Goal: Check status: Check status

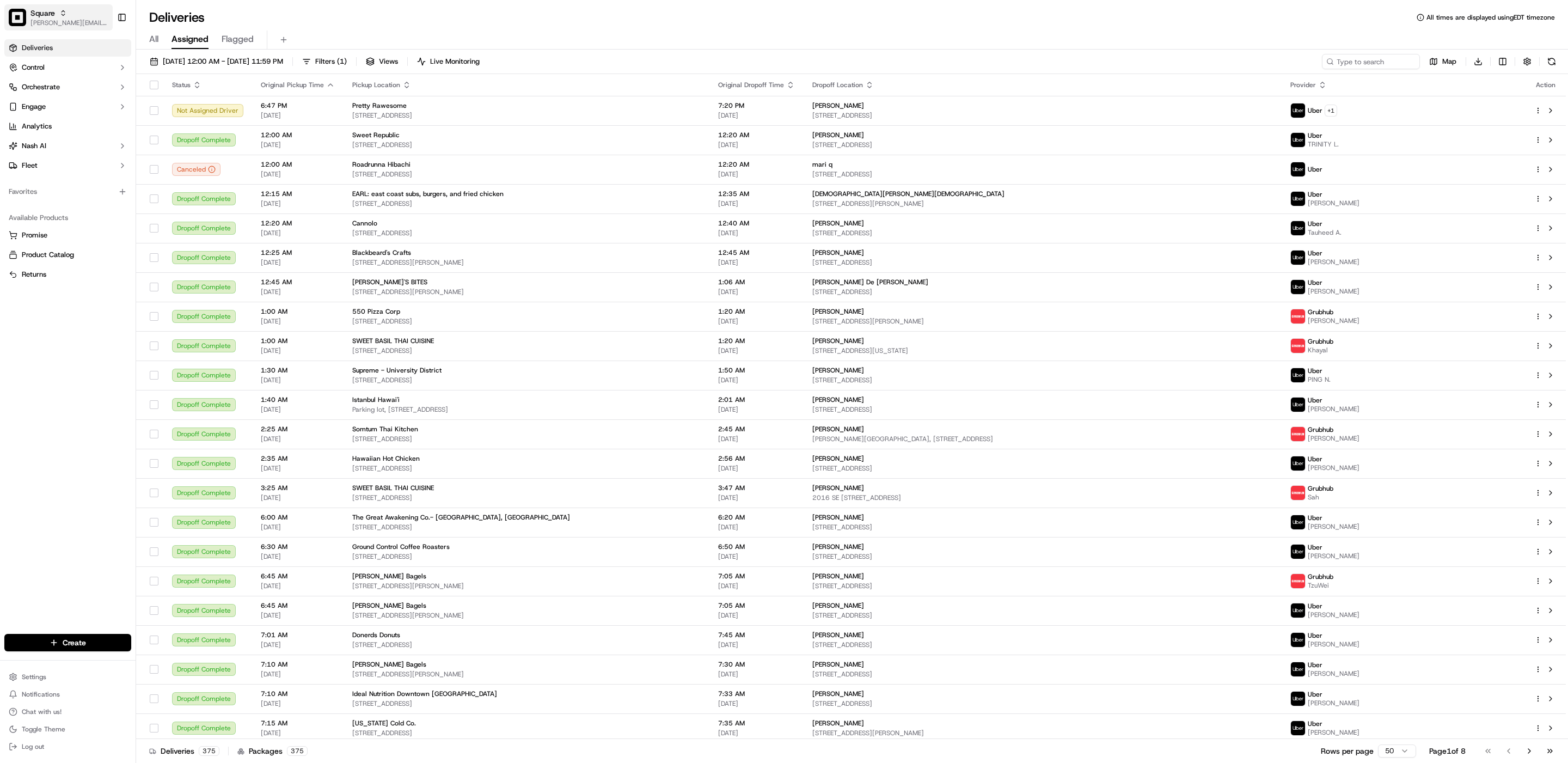
click at [58, 20] on span "[PERSON_NAME][EMAIL_ADDRESS][DOMAIN_NAME]" at bounding box center [69, 22] width 78 height 8
type input "heart of england - we"
click at [174, 59] on span "Heart of England - Wellesbourne" at bounding box center [204, 56] width 131 height 10
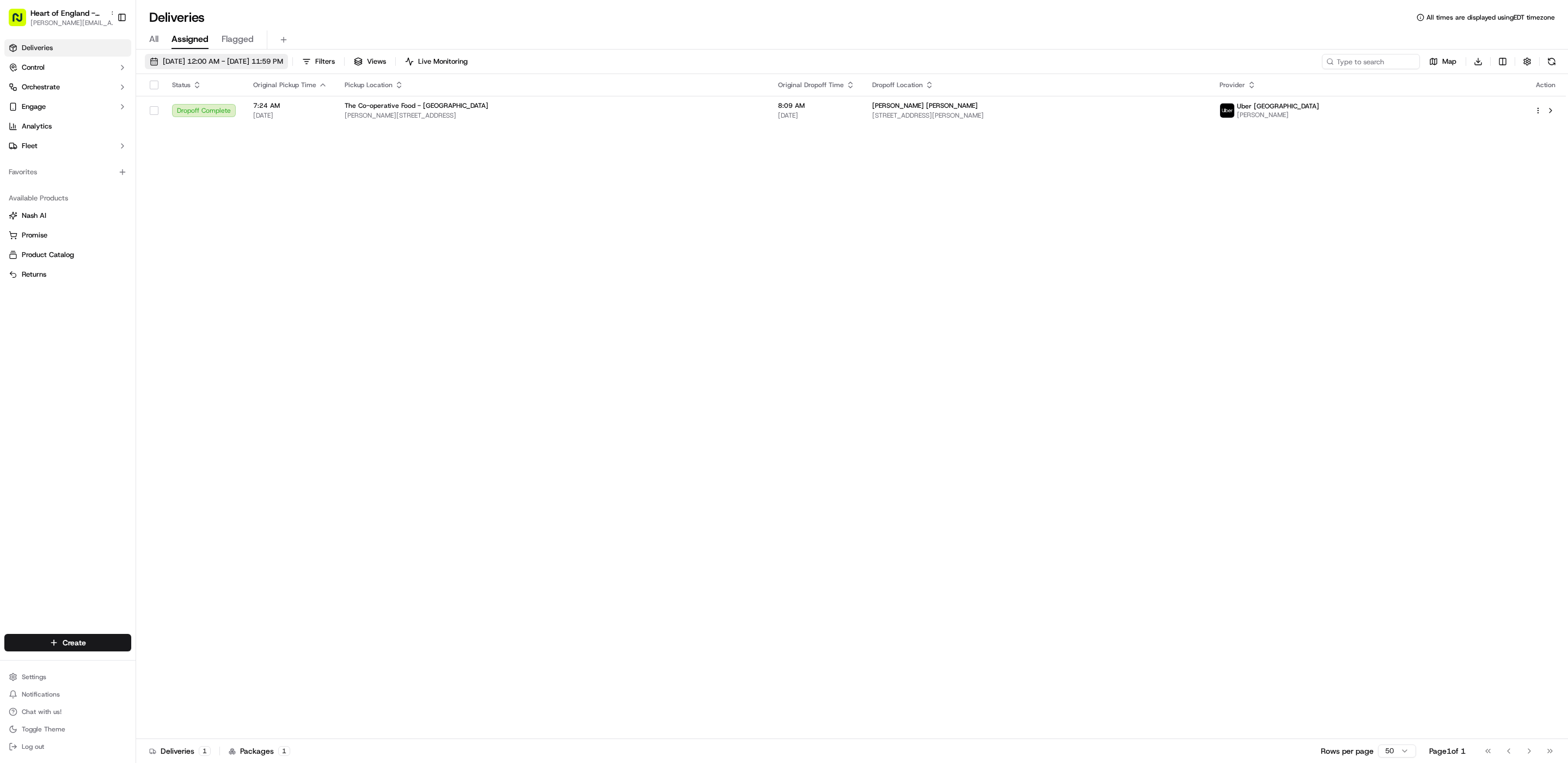
click at [279, 60] on span "09/18/2025 12:00 AM - 09/18/2025 11:59 PM" at bounding box center [223, 61] width 121 height 10
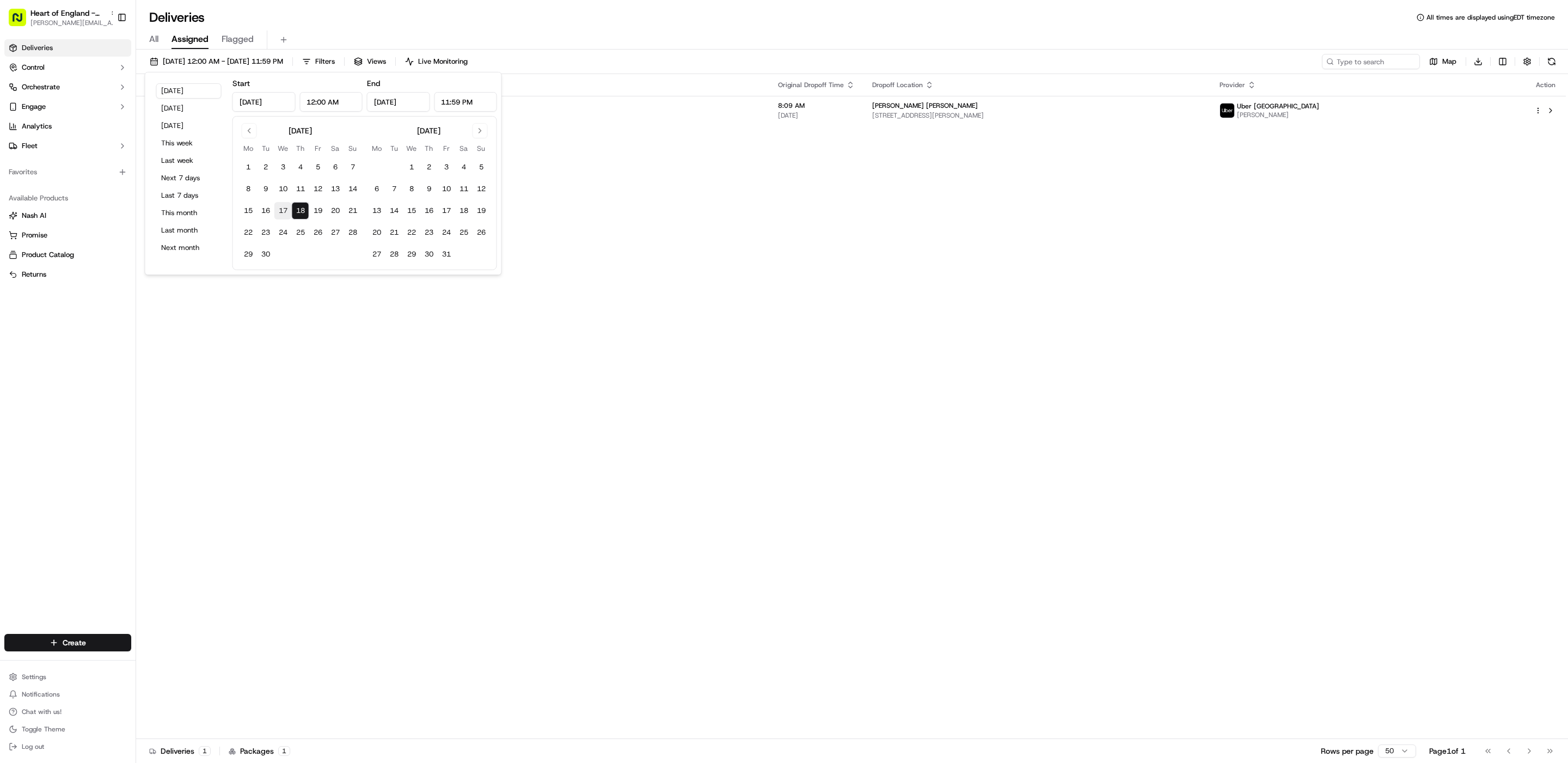
click at [283, 216] on button "17" at bounding box center [283, 211] width 18 height 18
type input "Sep 17, 2025"
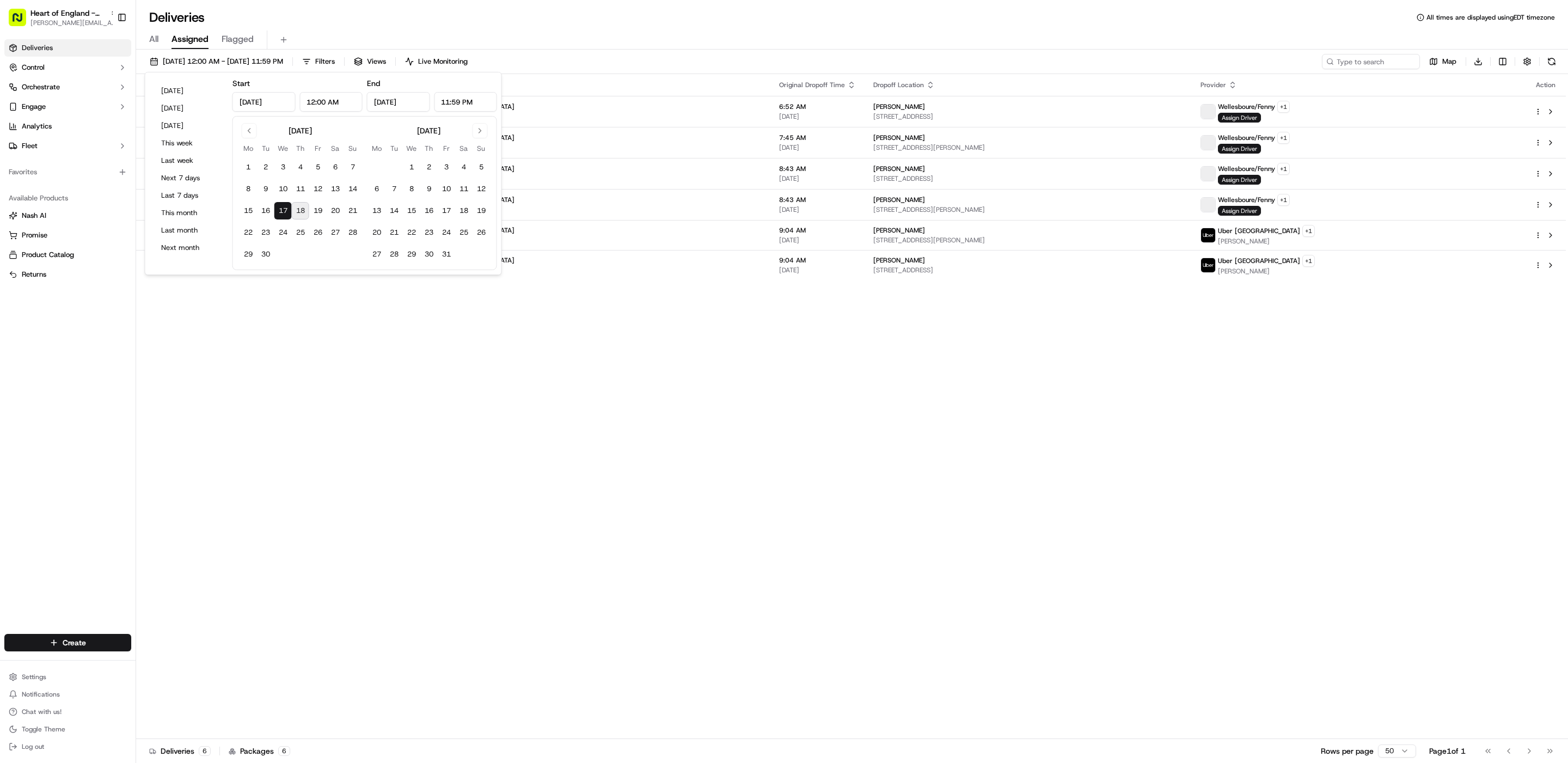
click at [526, 24] on div "Deliveries All times are displayed using EDT timezone" at bounding box center [852, 17] width 1432 height 18
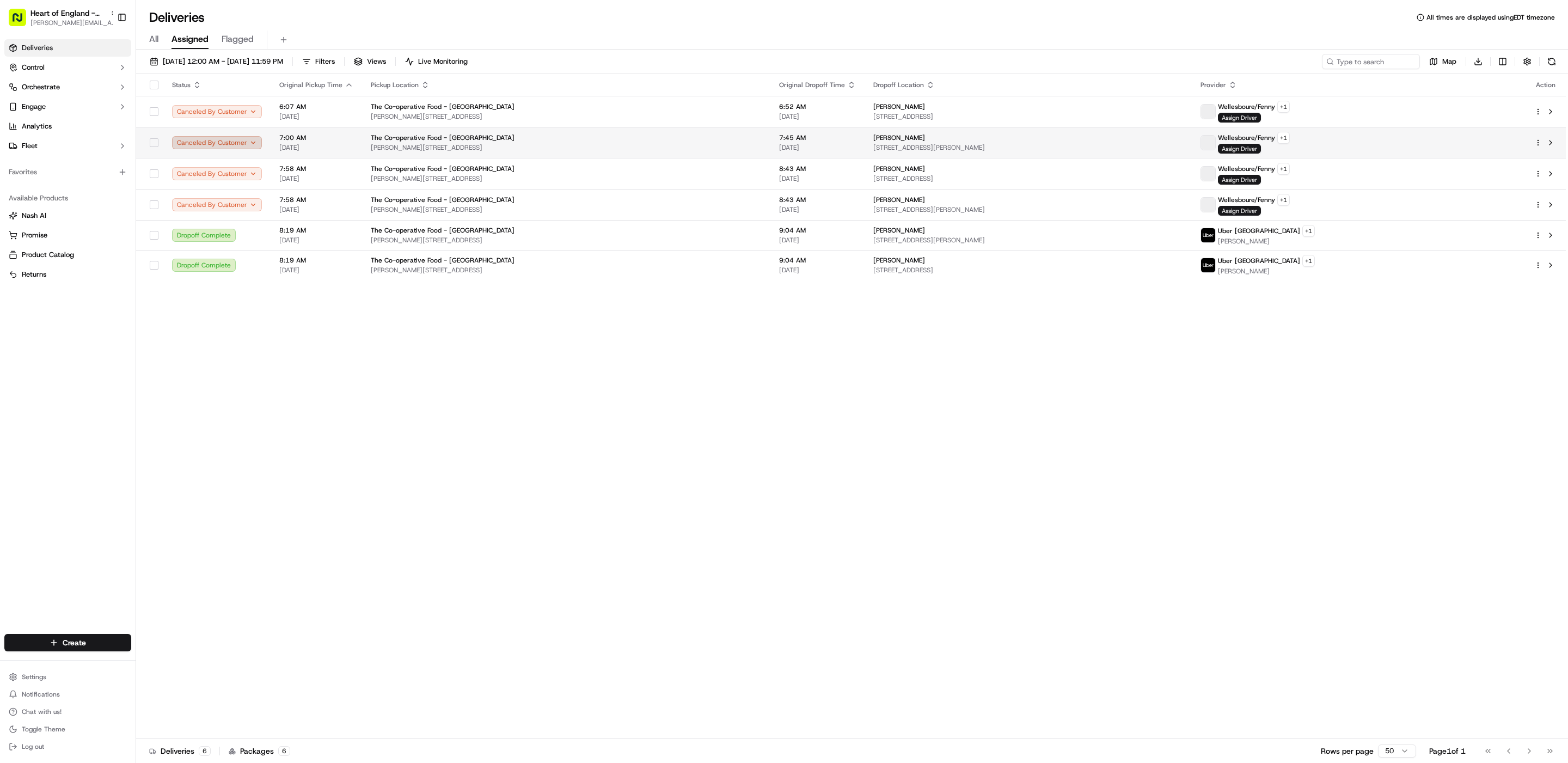
click at [255, 144] on button "Canceled By Customer" at bounding box center [217, 142] width 90 height 13
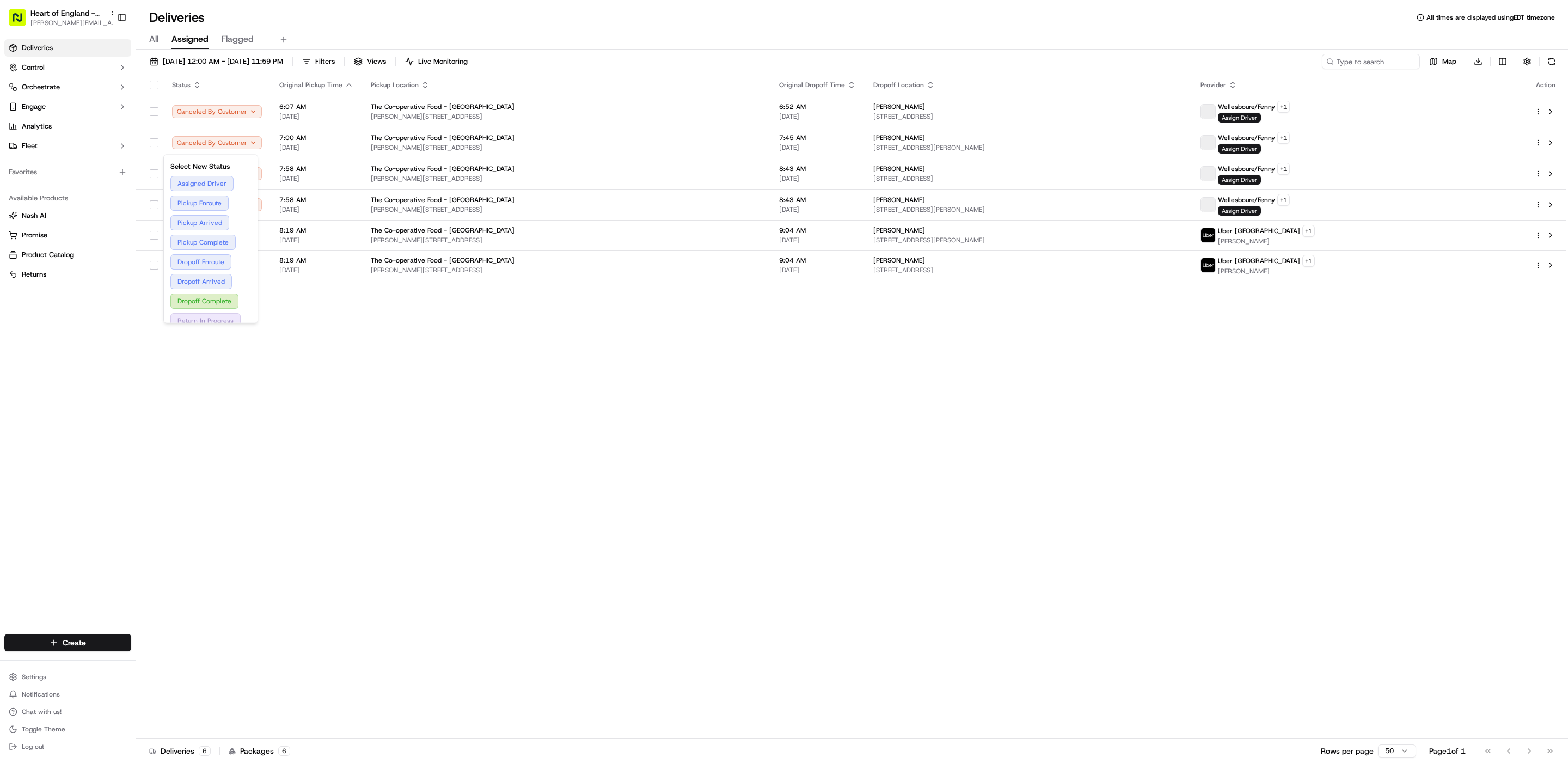
click at [324, 331] on div "Status Original Pickup Time Pickup Location Original Dropoff Time Dropoff Locat…" at bounding box center [850, 406] width 1430 height 665
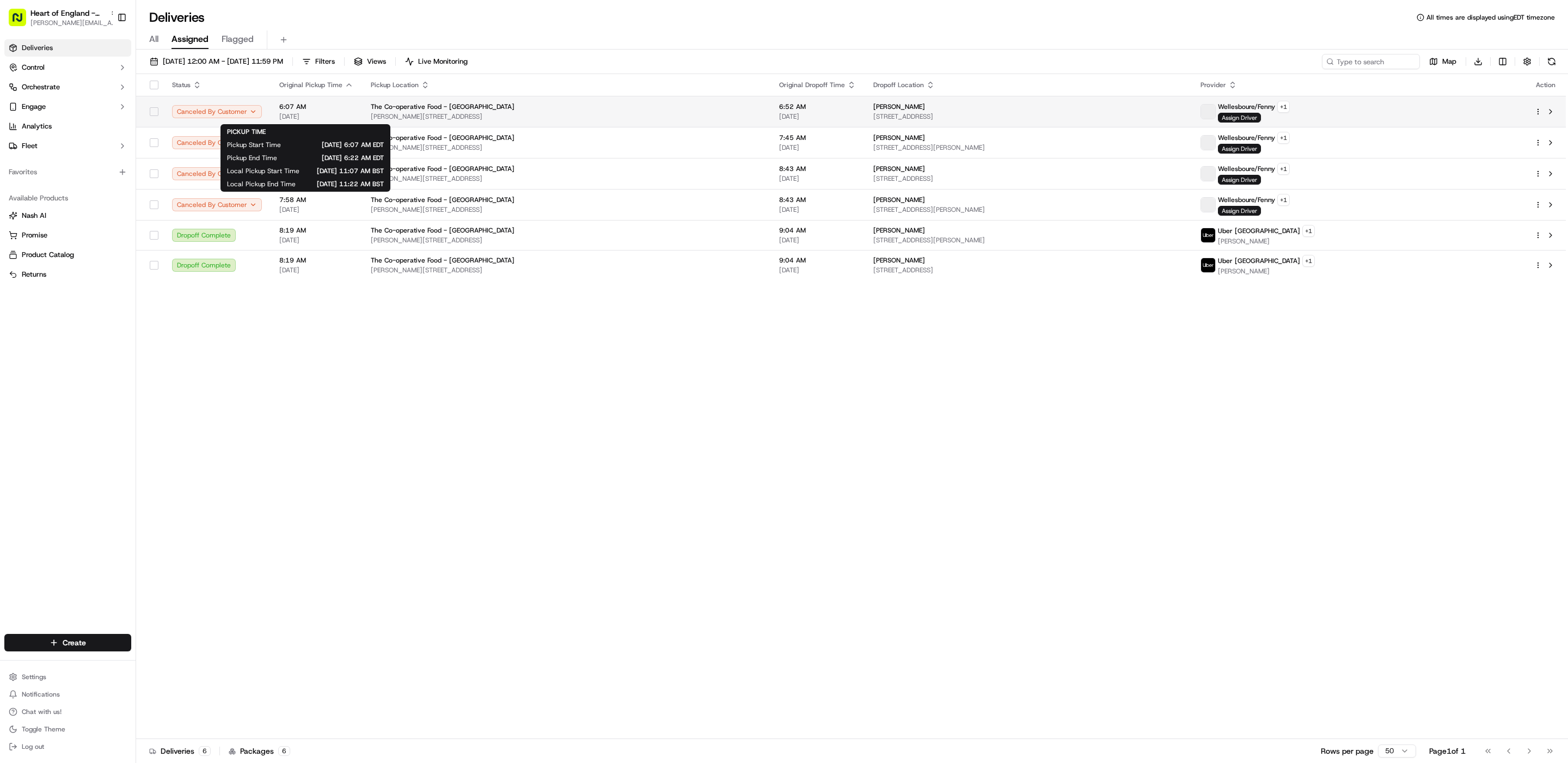
click at [333, 109] on span "6:07 AM" at bounding box center [317, 106] width 74 height 8
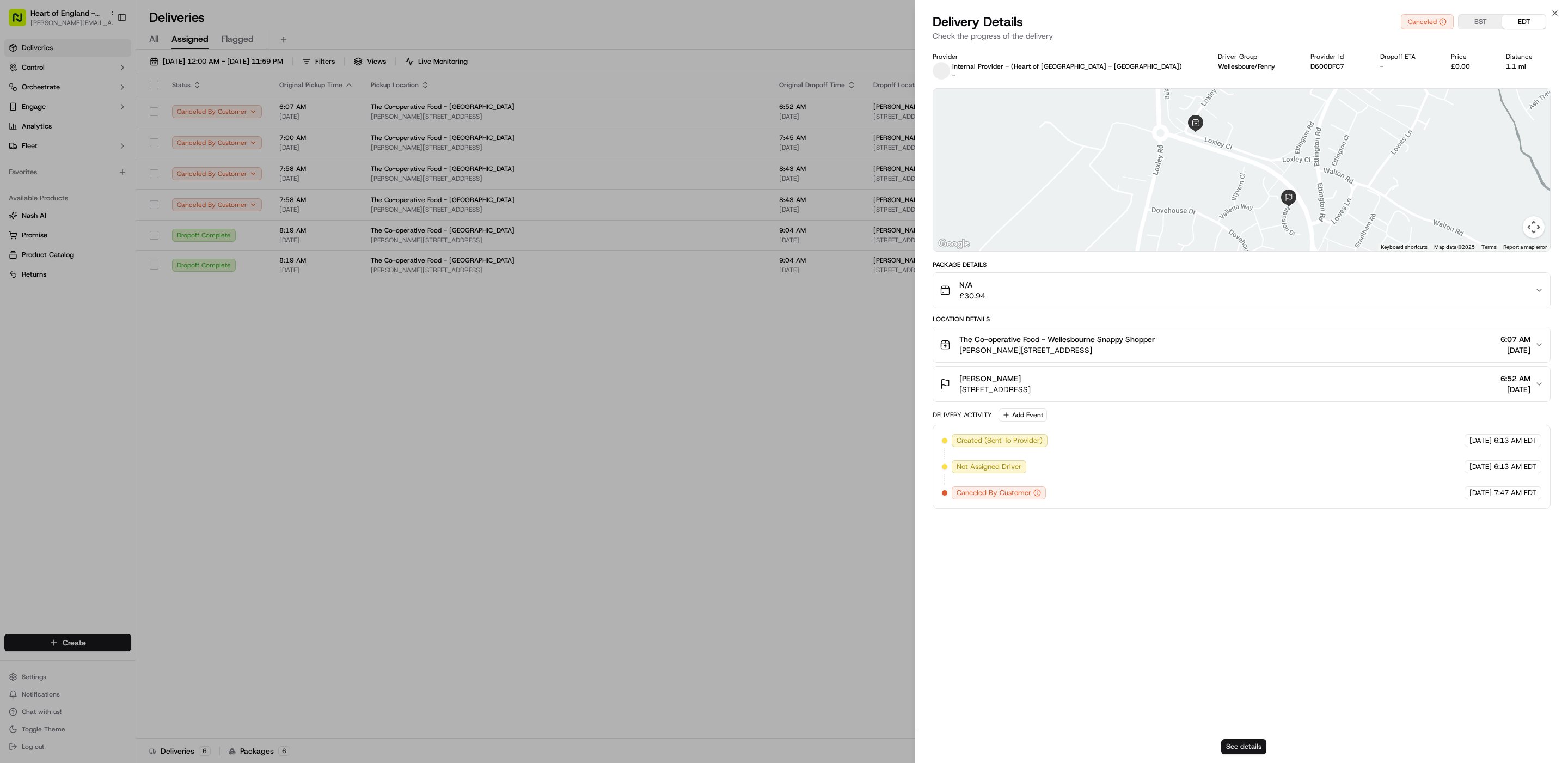
click at [1245, 741] on button "See details" at bounding box center [1244, 747] width 45 height 15
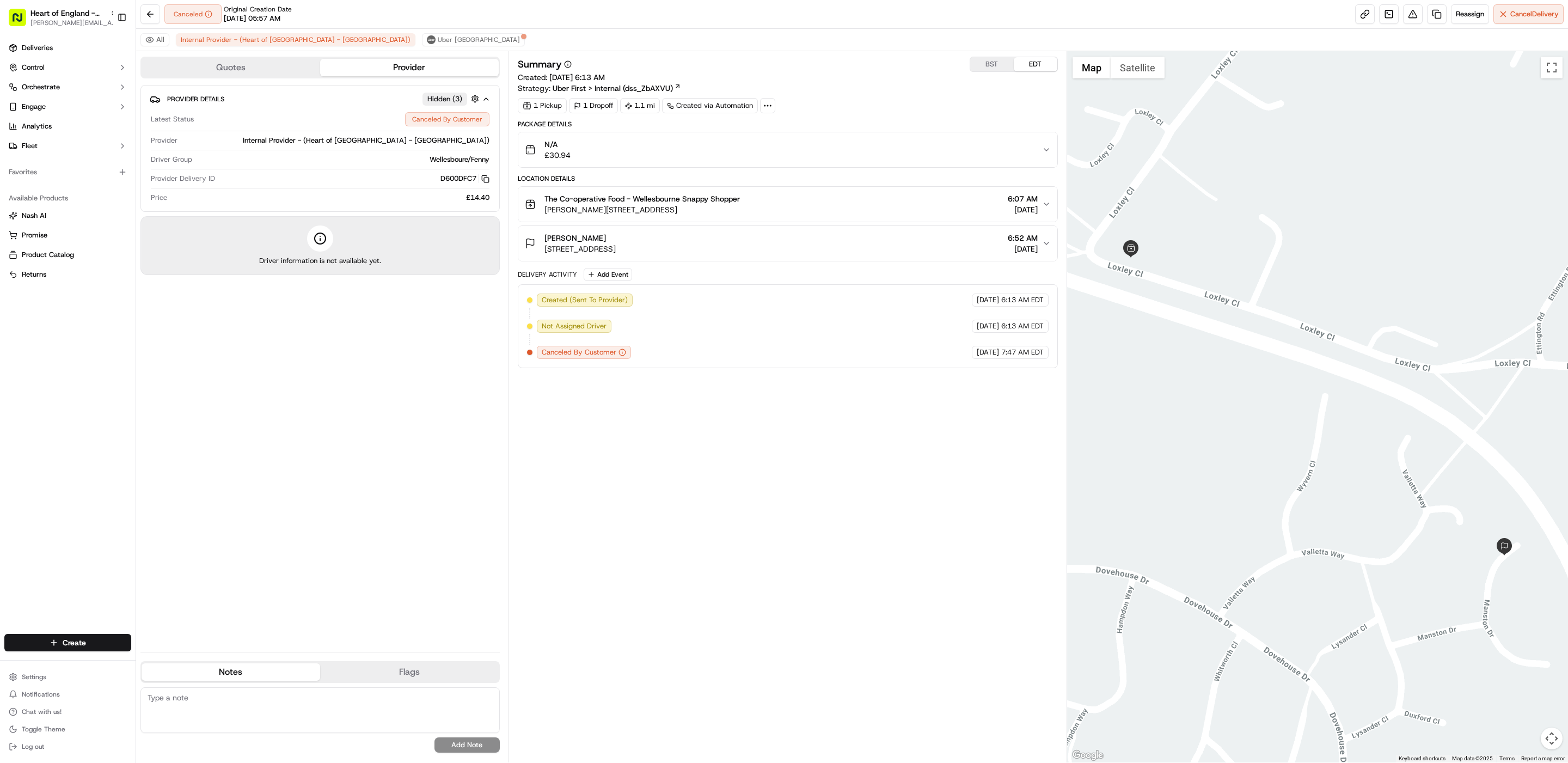
click at [766, 103] on icon at bounding box center [767, 105] width 10 height 10
click at [801, 68] on div "Summary BST EDT" at bounding box center [787, 65] width 540 height 15
click at [986, 63] on button "BST" at bounding box center [992, 64] width 44 height 14
click at [438, 40] on span "Uber UK" at bounding box center [479, 39] width 82 height 8
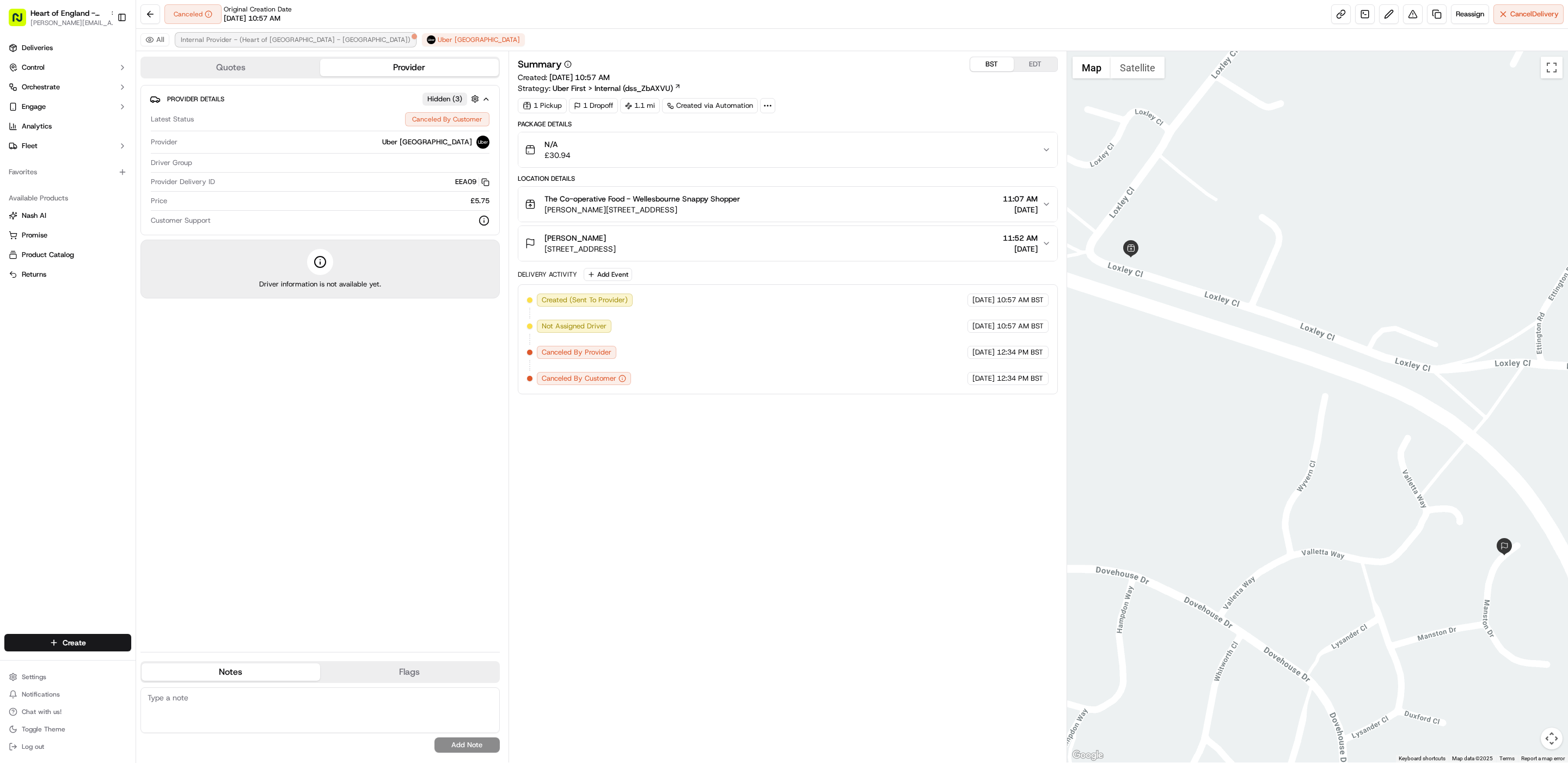
click at [313, 38] on span "Internal Provider - (Heart of England - Wellesbourne)" at bounding box center [295, 39] width 230 height 8
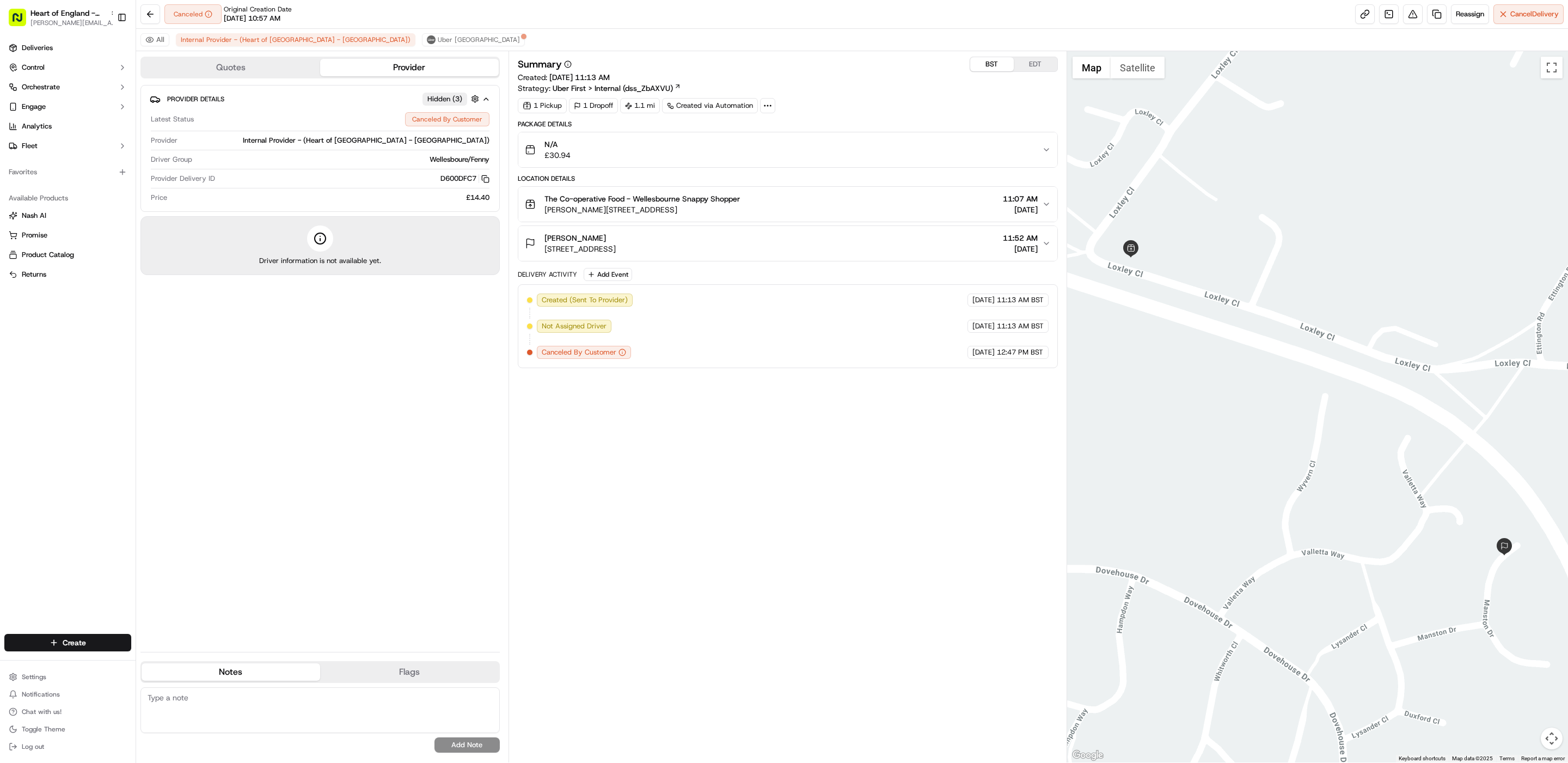
click at [228, 74] on button "Quotes" at bounding box center [230, 68] width 178 height 18
click at [365, 65] on button "Provider" at bounding box center [409, 68] width 178 height 18
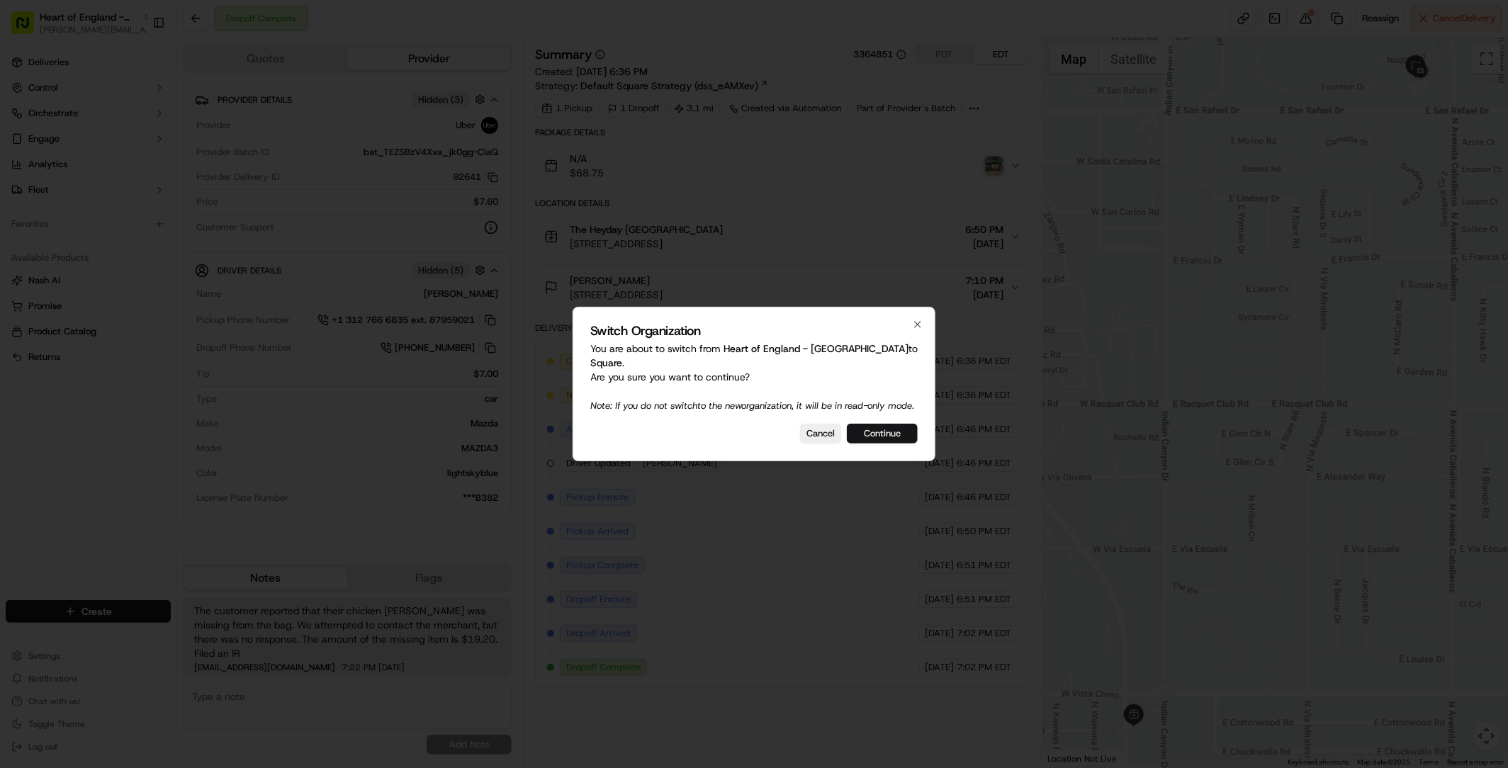
click at [892, 441] on button "Continue" at bounding box center [882, 434] width 71 height 20
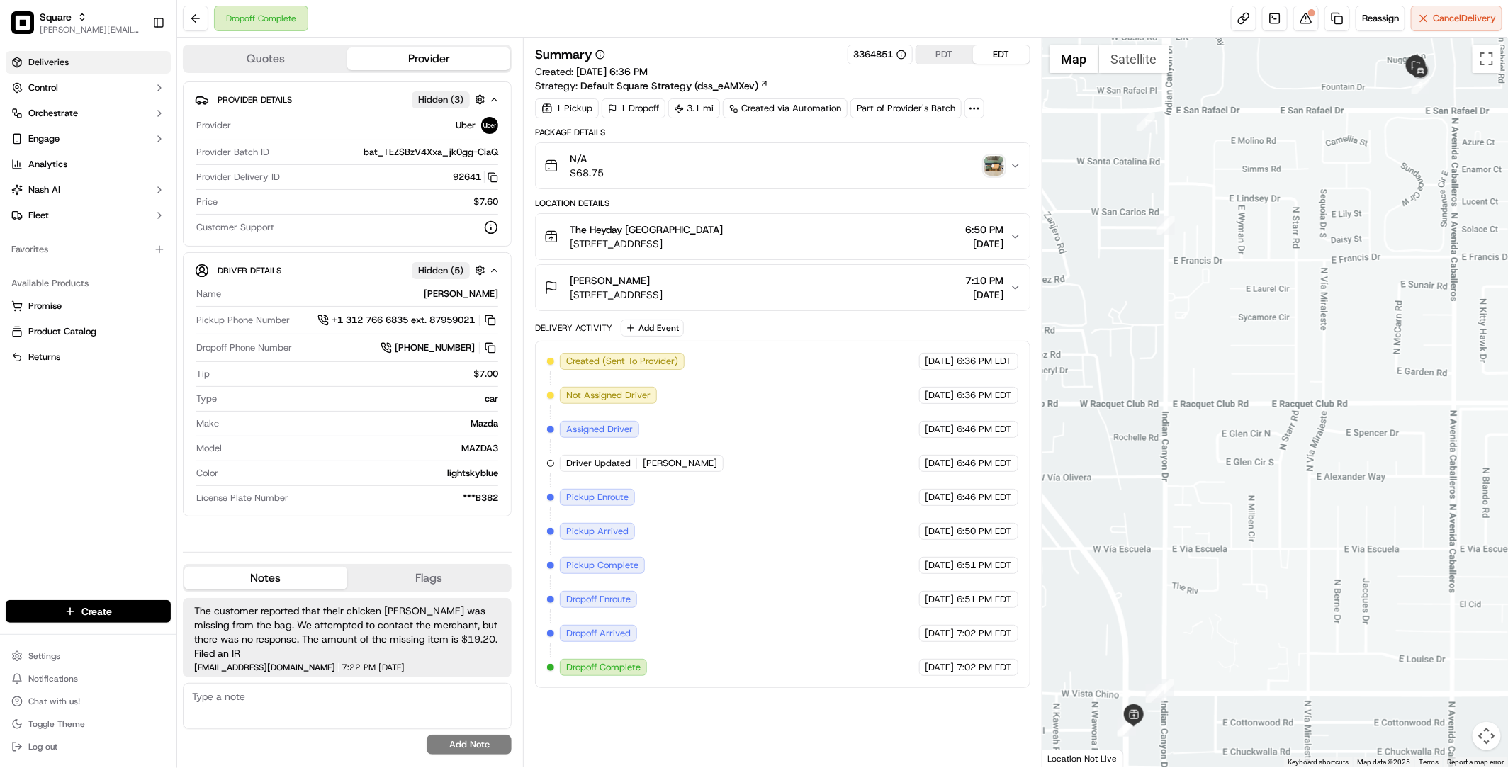
click at [77, 57] on link "Deliveries" at bounding box center [88, 62] width 165 height 23
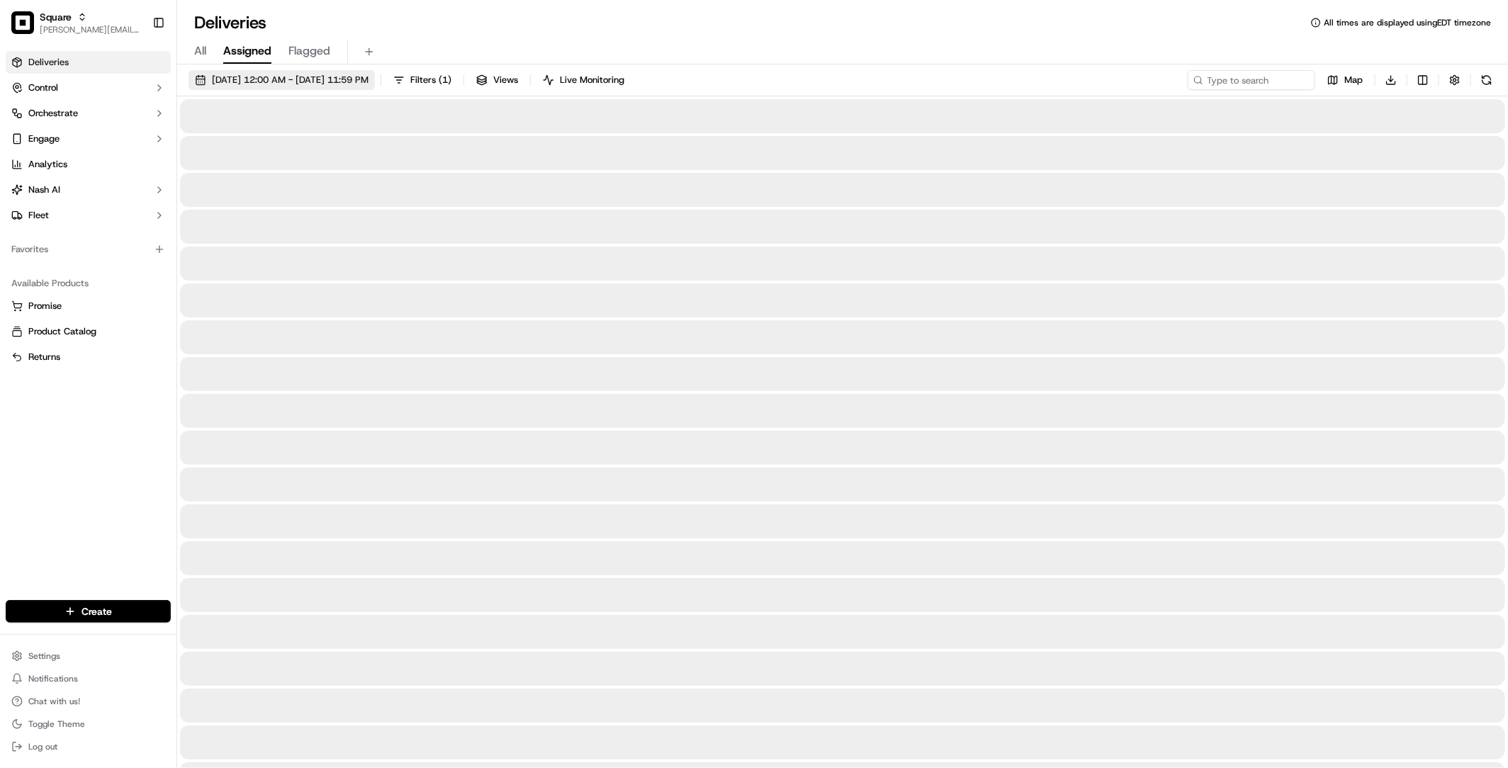
click at [369, 78] on span "09/18/2025 12:00 AM - 09/18/2025 11:59 PM" at bounding box center [290, 80] width 157 height 13
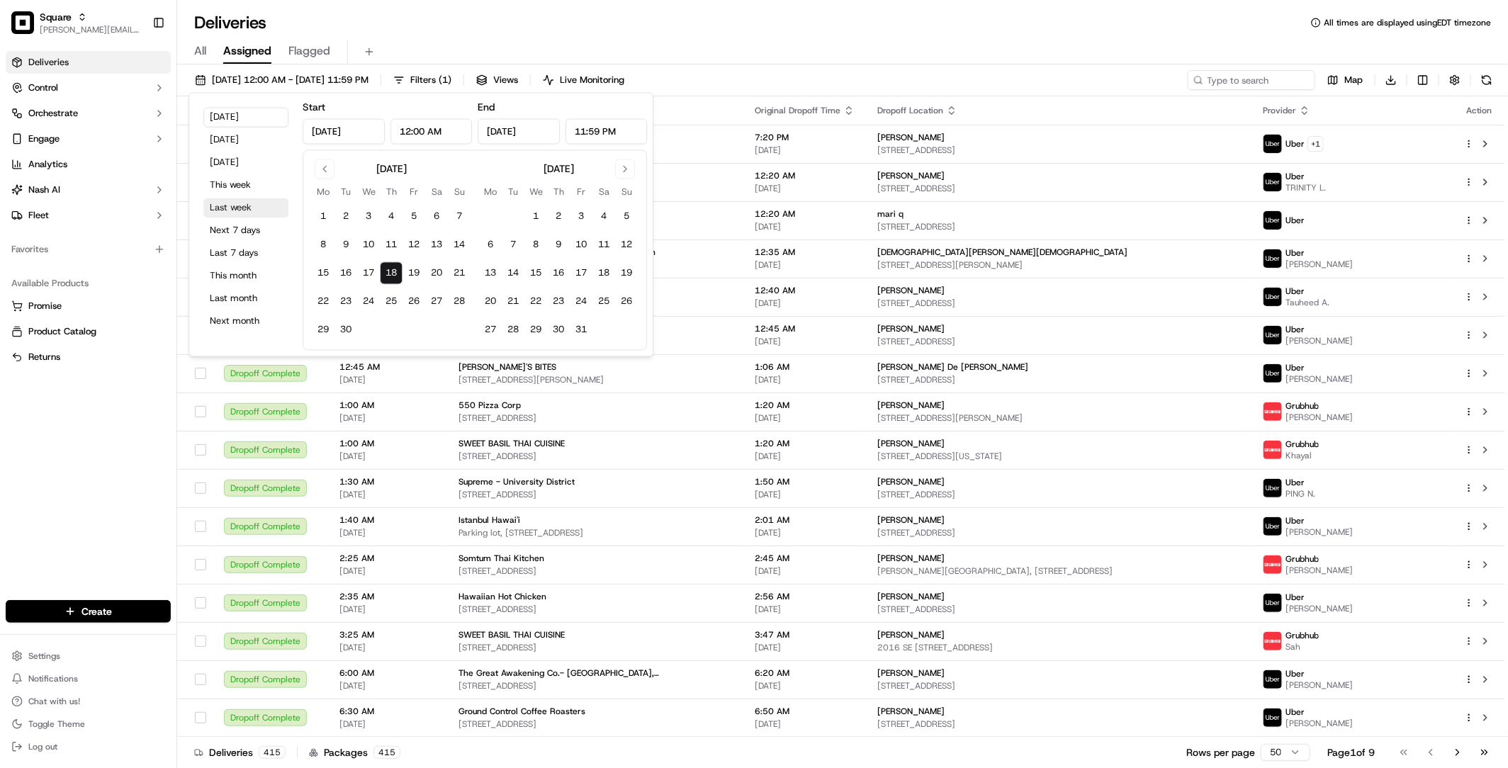
click at [244, 206] on button "Last week" at bounding box center [245, 208] width 85 height 20
type input "Sep 8, 2025"
type input "Sep 14, 2025"
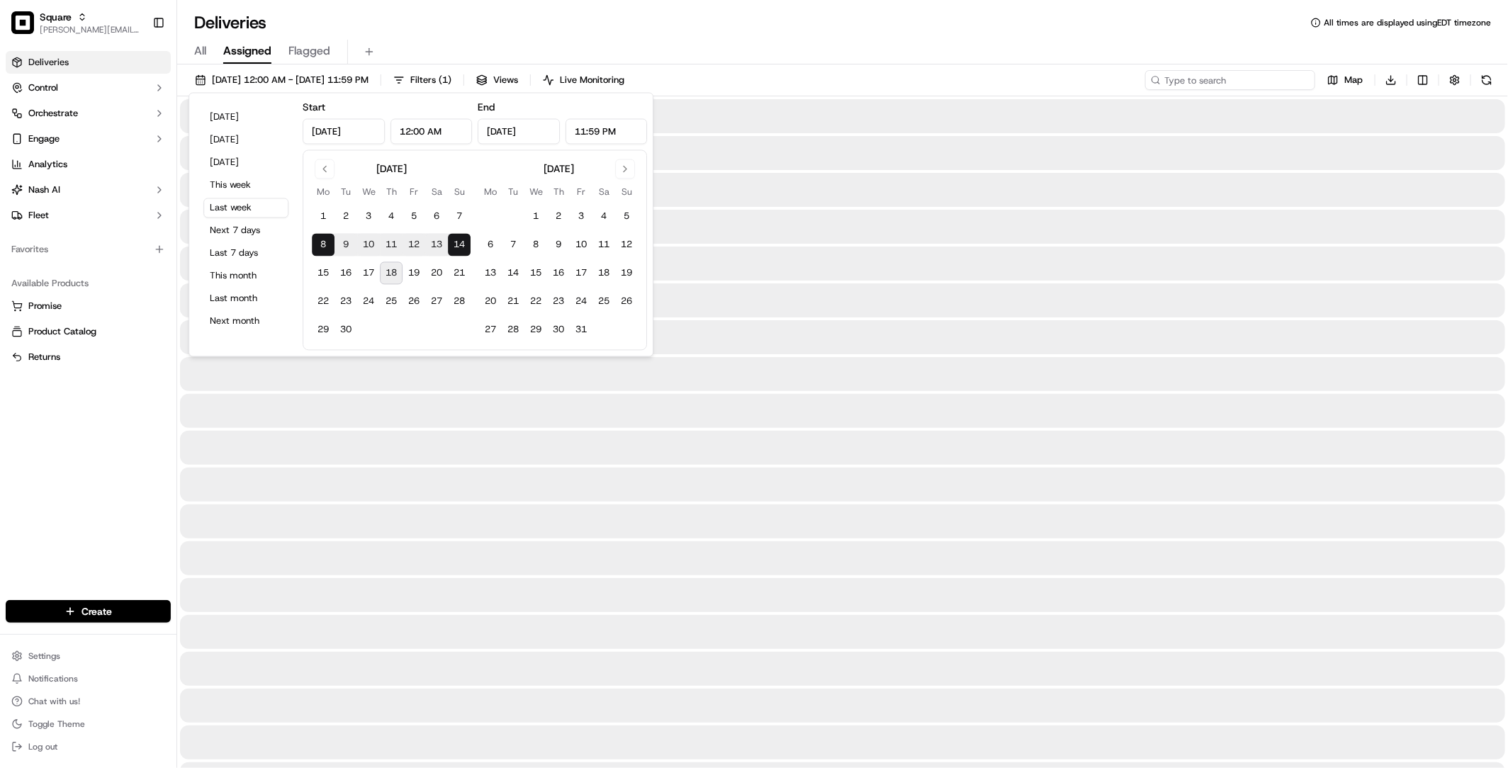
click at [1242, 76] on input at bounding box center [1230, 80] width 170 height 20
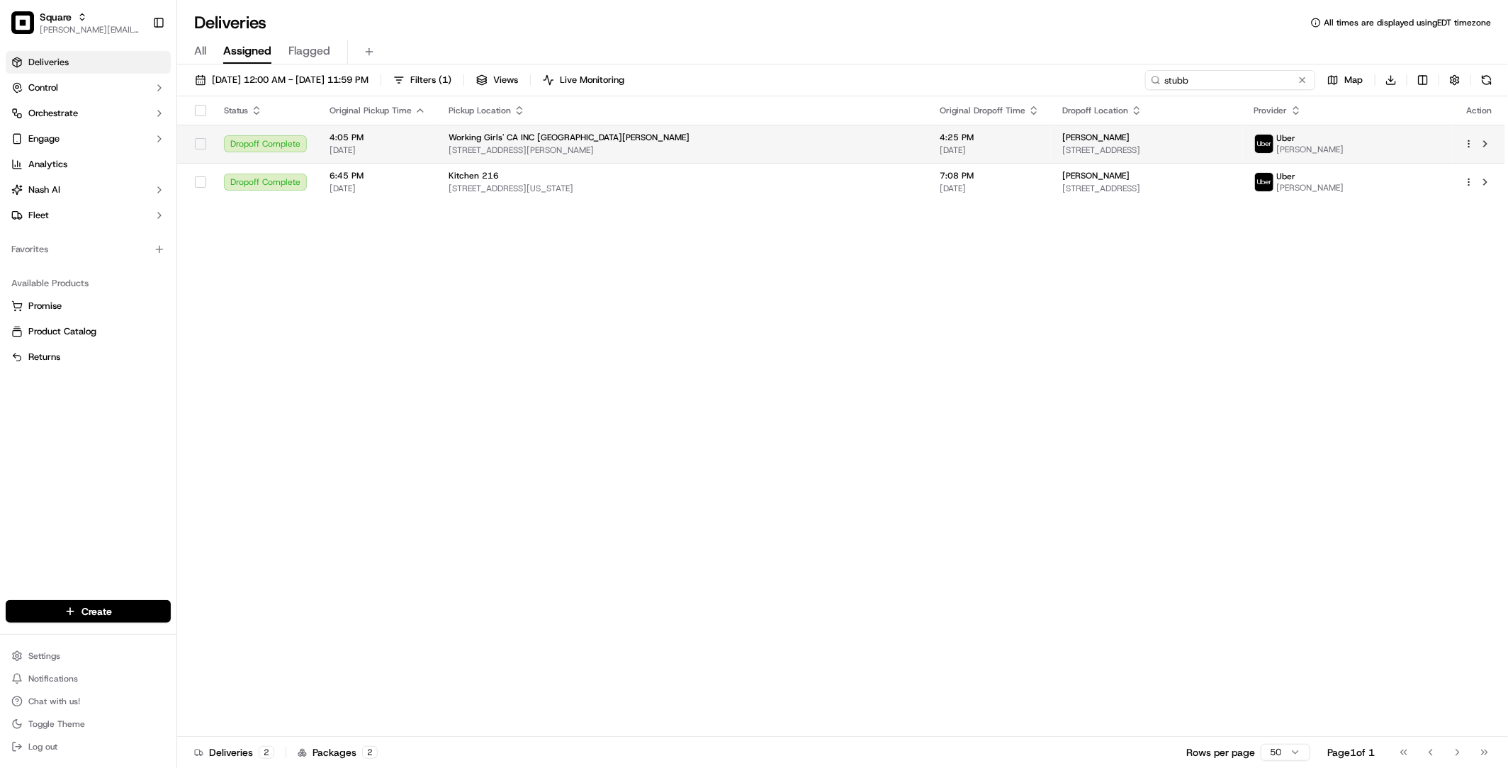
type input "stubb"
click at [811, 137] on td "Working Girls' CA INC New Montgomery 122 New Montgomery St, San Francisco, CA 9…" at bounding box center [682, 144] width 491 height 38
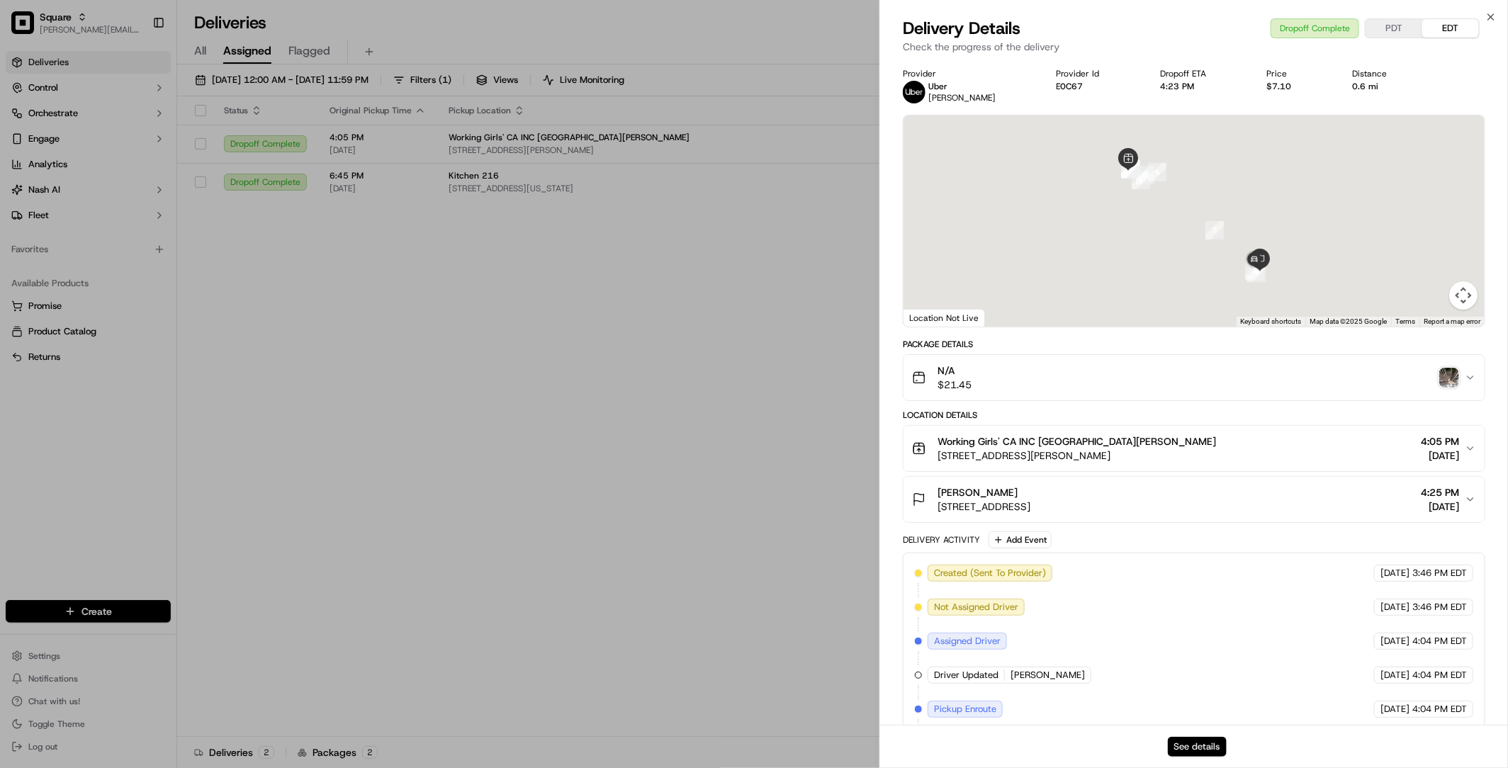
click at [1189, 755] on button "See details" at bounding box center [1197, 747] width 59 height 20
